Goal: Task Accomplishment & Management: Manage account settings

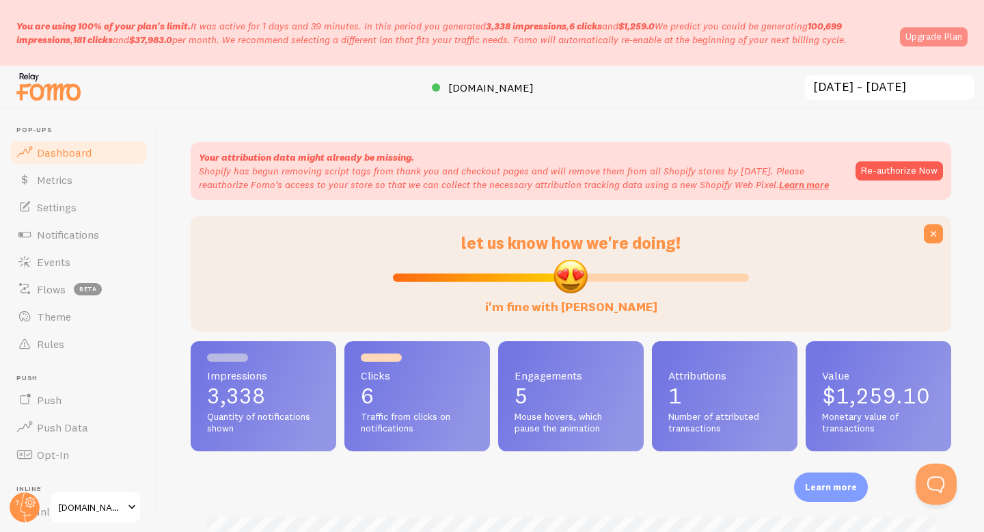
click at [935, 42] on link "Upgrade Plan" at bounding box center [934, 36] width 68 height 19
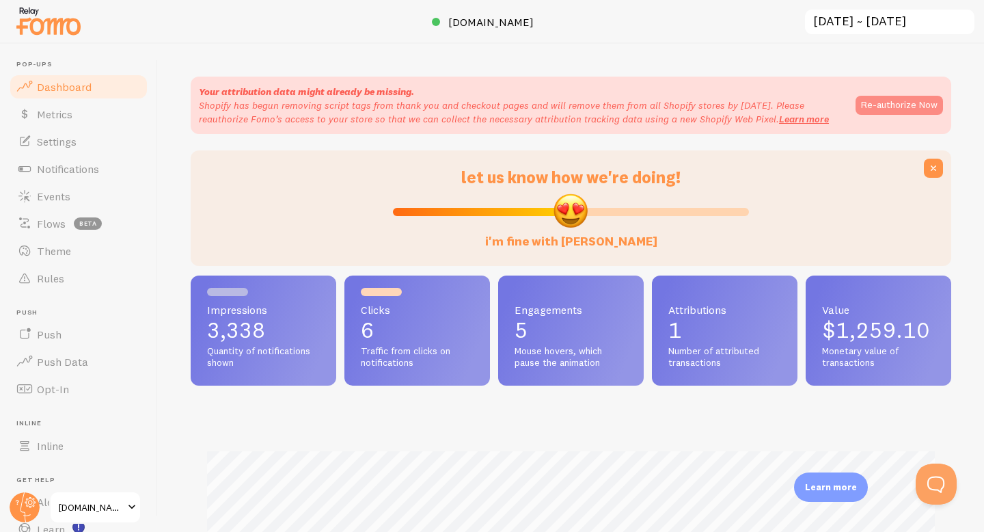
click at [886, 109] on button "Re-authorize Now" at bounding box center [898, 105] width 87 height 19
